Goal: Transaction & Acquisition: Purchase product/service

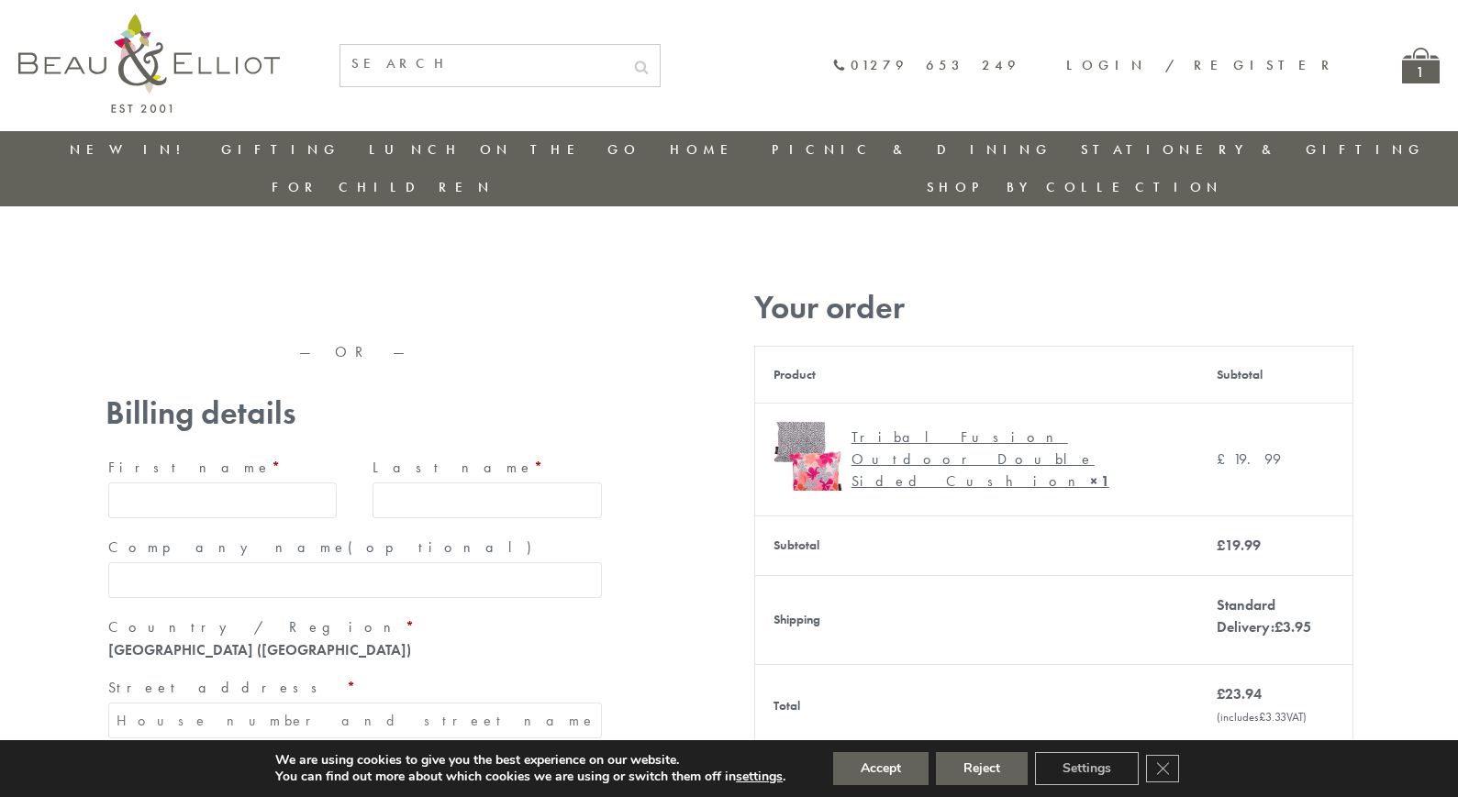
type input "[EMAIL_ADDRESS][DOMAIN_NAME]"
type input "[PERSON_NAME]"
type input "23, [GEOGRAPHIC_DATA], [GEOGRAPHIC_DATA]"
type input "[GEOGRAPHIC_DATA]"
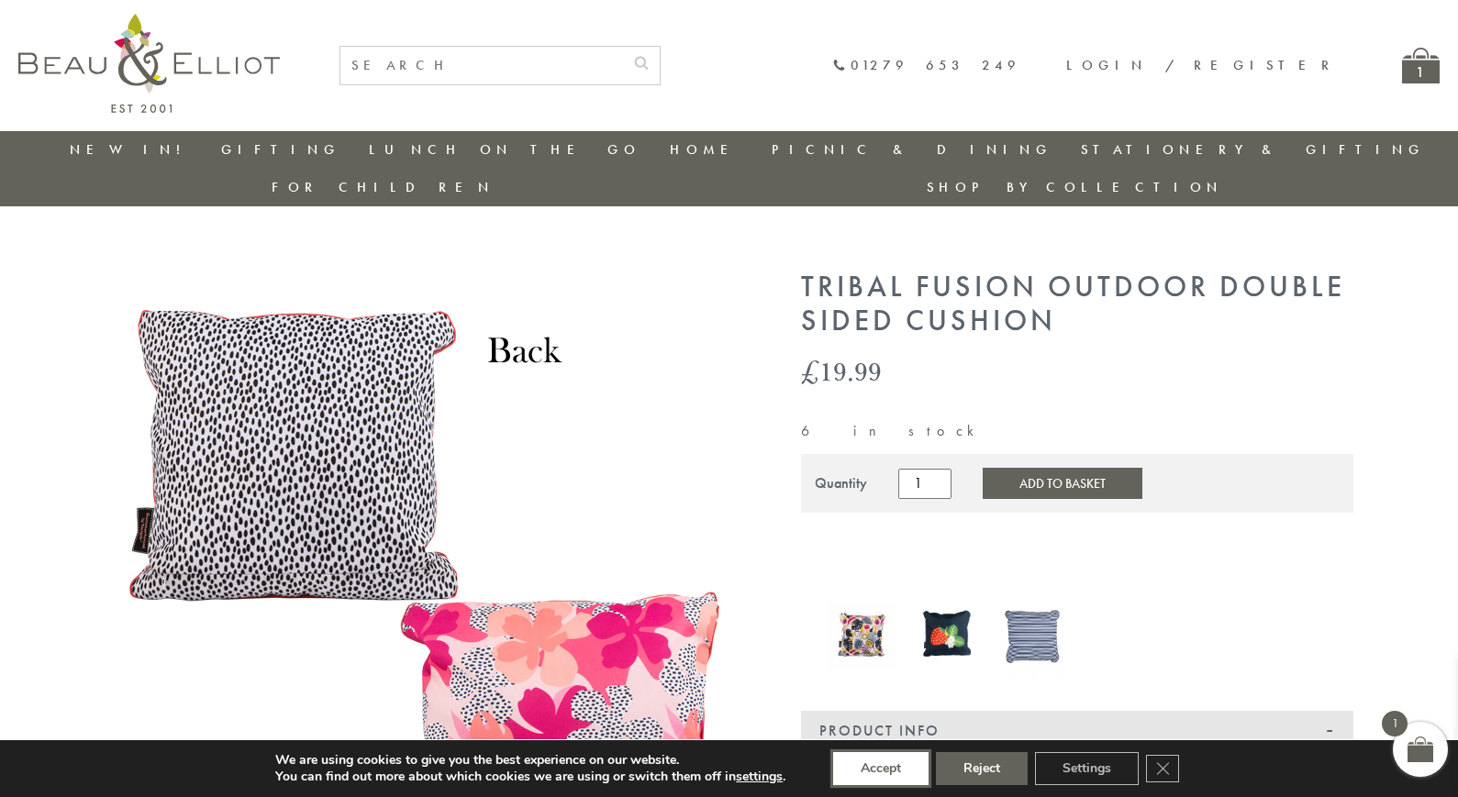
click at [882, 769] on button "Accept" at bounding box center [880, 768] width 95 height 33
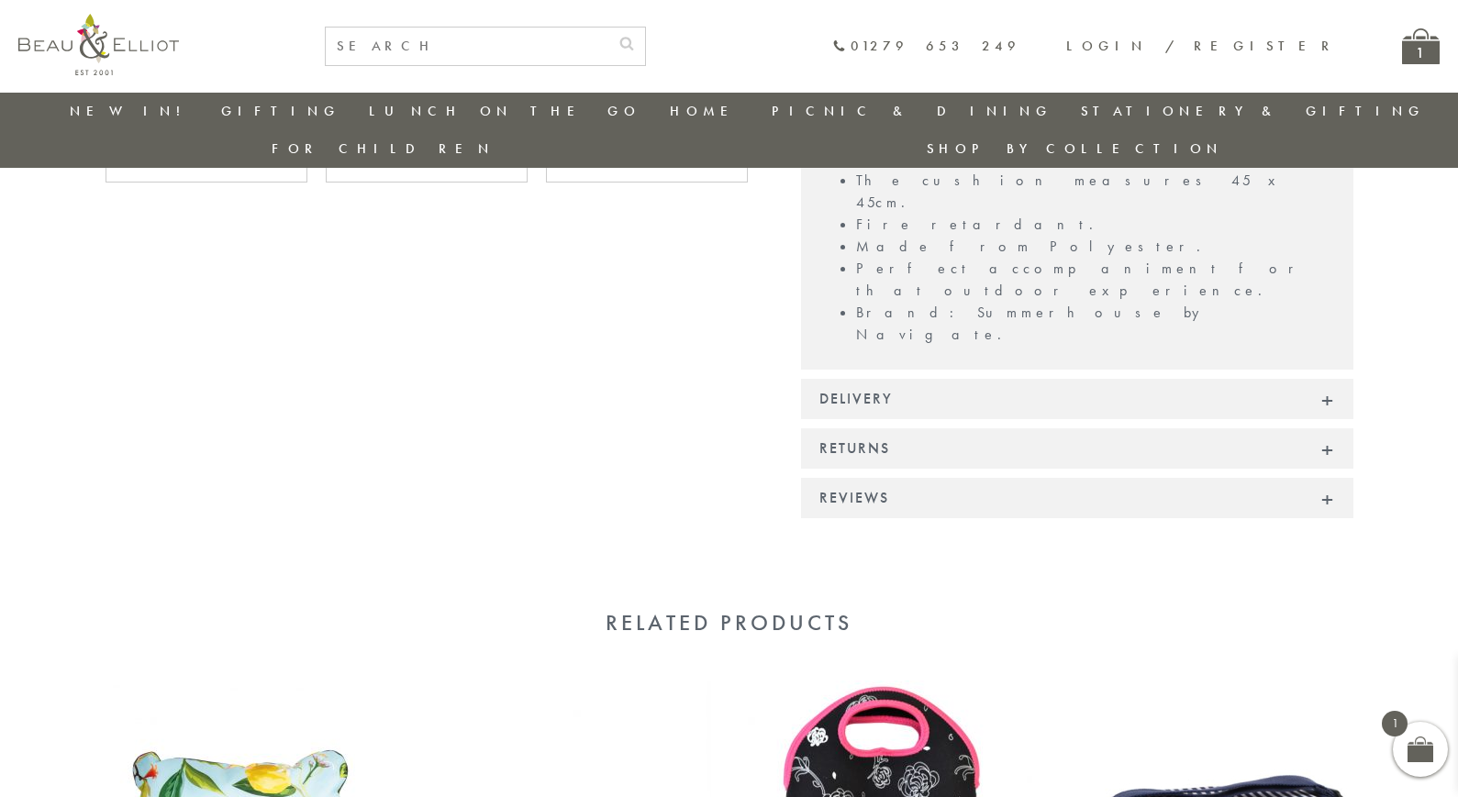
scroll to position [1139, 0]
